Goal: Information Seeking & Learning: Learn about a topic

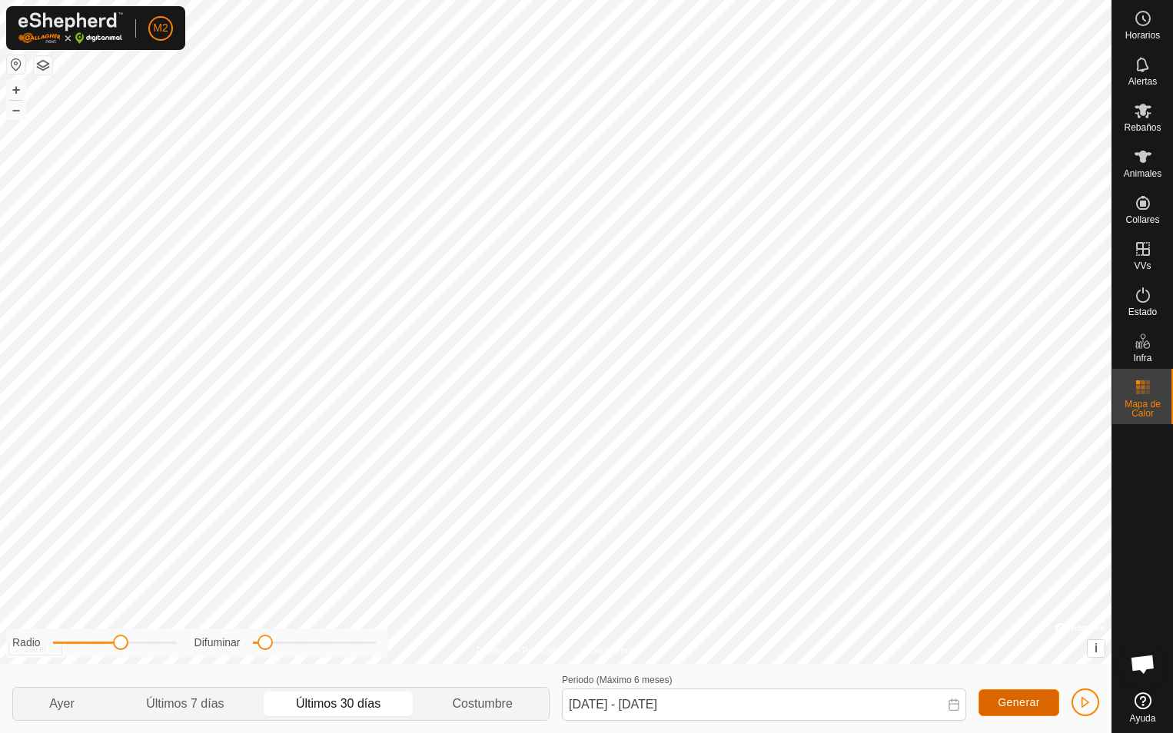
click at [1025, 703] on span "Generar" at bounding box center [1019, 702] width 42 height 12
click at [1022, 702] on span "Generar" at bounding box center [1019, 702] width 42 height 12
click at [485, 713] on p-togglebutton "Costumbre" at bounding box center [483, 704] width 132 height 32
click at [1015, 707] on span "Generar" at bounding box center [1019, 702] width 42 height 12
click at [1086, 702] on span "button" at bounding box center [1085, 702] width 12 height 12
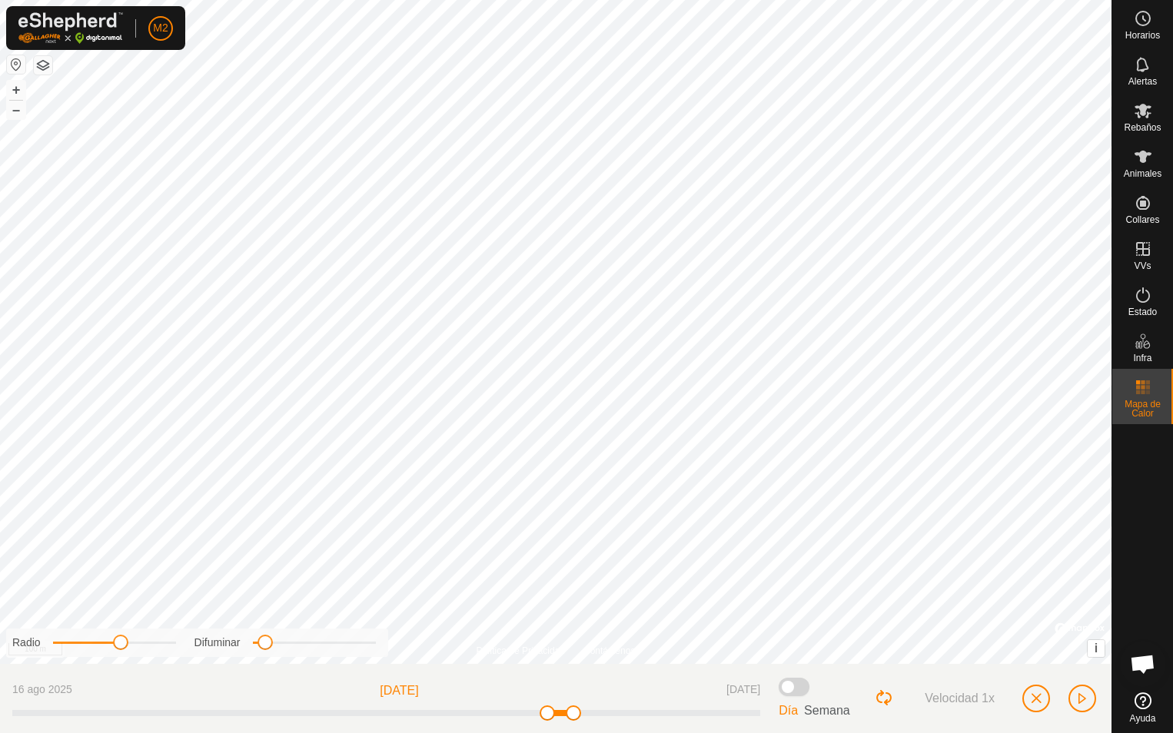
drag, startPoint x: 230, startPoint y: 715, endPoint x: 577, endPoint y: 720, distance: 347.4
click at [577, 720] on span at bounding box center [573, 713] width 15 height 15
drag, startPoint x: 518, startPoint y: 719, endPoint x: -3, endPoint y: 727, distance: 521.1
click at [0, 727] on html "M2 Horarios Alertas Rebaños Animales Collares VVs Estado Infra Mapa de Calor Ay…" at bounding box center [586, 366] width 1173 height 733
drag, startPoint x: 15, startPoint y: 716, endPoint x: 707, endPoint y: 728, distance: 691.8
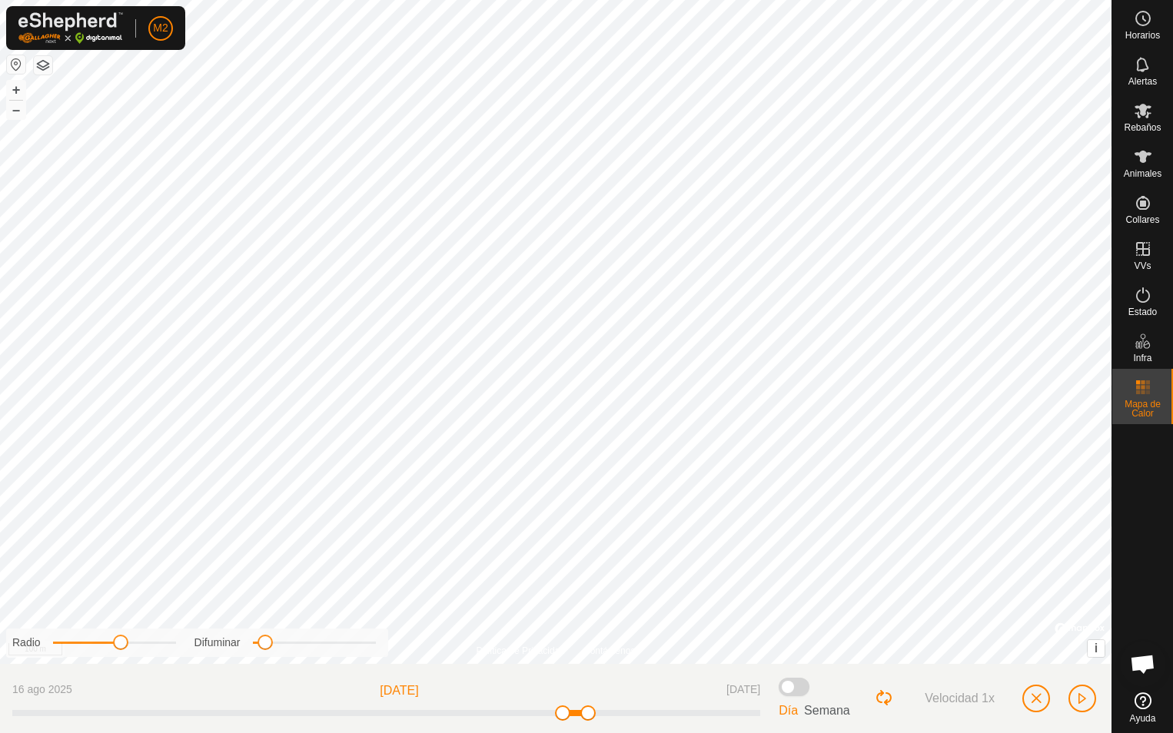
click at [707, 728] on div "16 ago 2025 [DATE] [DATE] Día Semana Velocidad 1x" at bounding box center [555, 698] width 1111 height 69
click at [1081, 704] on span "button" at bounding box center [1082, 698] width 12 height 12
click at [1033, 700] on span "button" at bounding box center [1036, 698] width 12 height 12
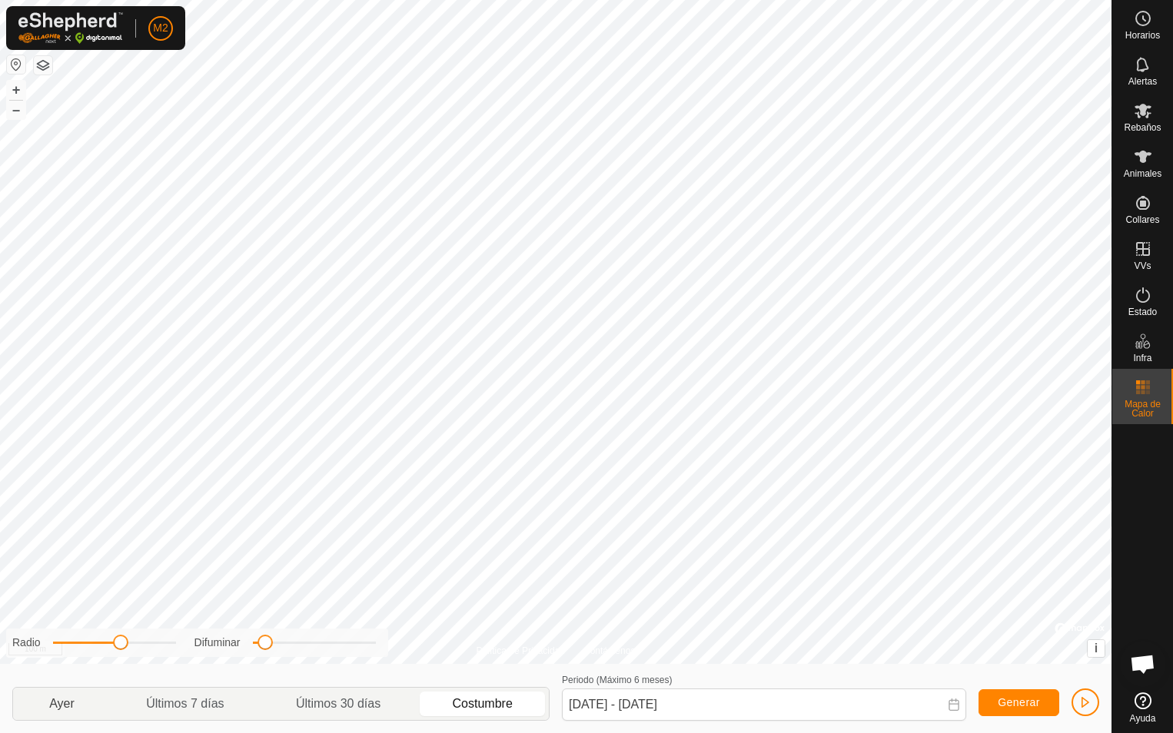
click at [61, 702] on p-togglebutton "Ayer" at bounding box center [62, 704] width 98 height 32
type input "[DATE] - [DATE]"
click at [1079, 709] on button "button" at bounding box center [1085, 703] width 28 height 28
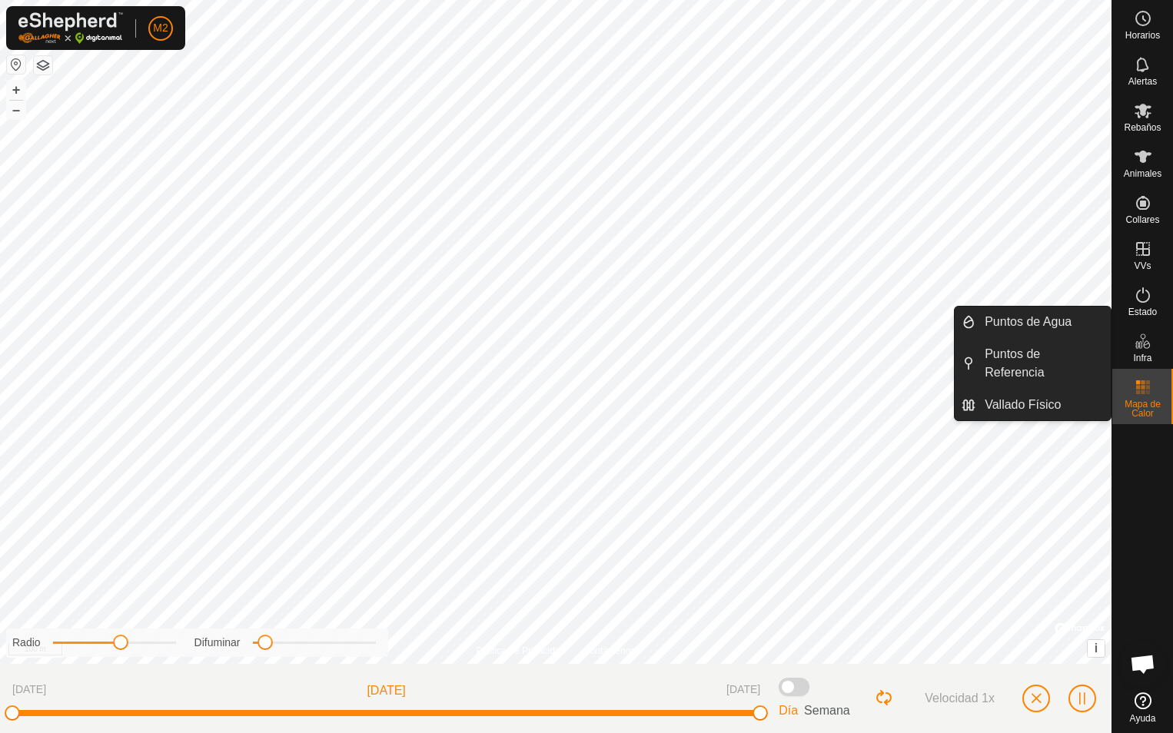
click at [1147, 346] on icon at bounding box center [1143, 341] width 18 height 18
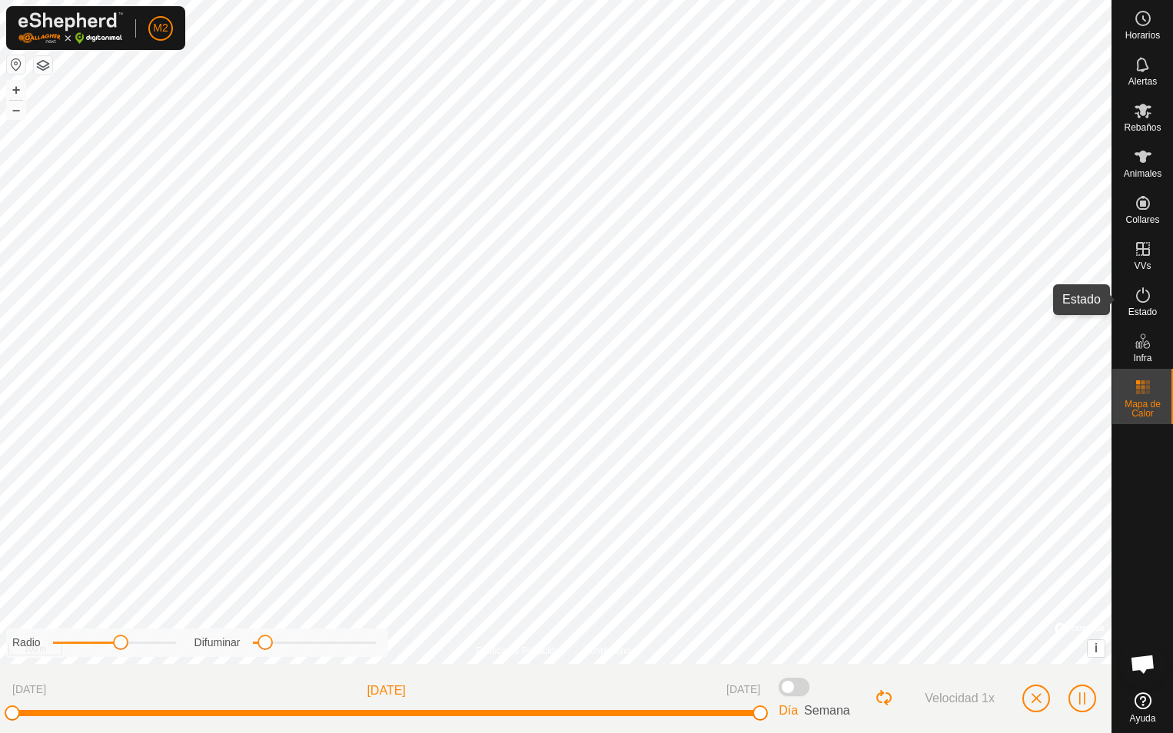
click at [1137, 297] on icon at bounding box center [1143, 295] width 18 height 18
